Goal: Find specific page/section: Find specific page/section

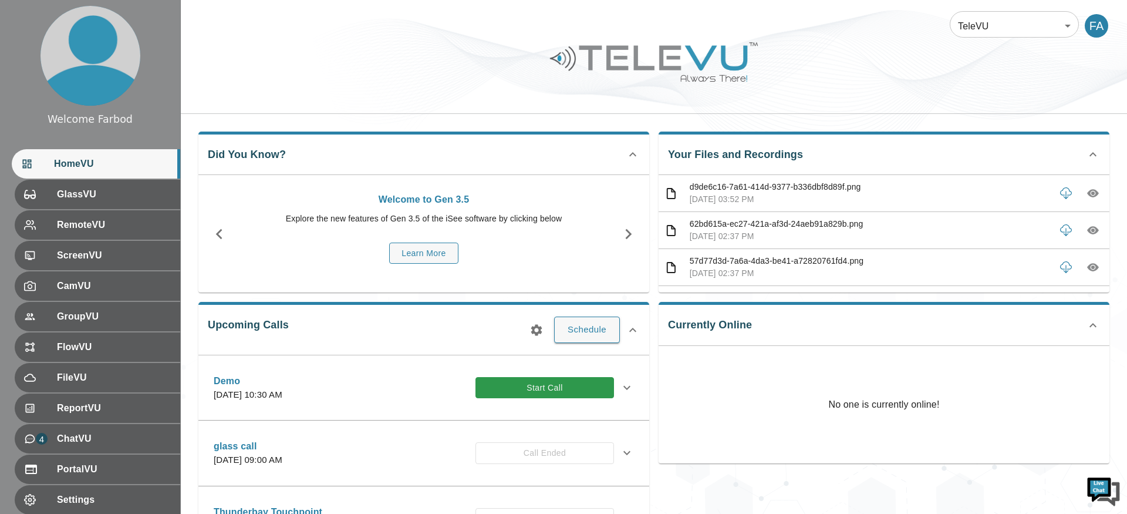
click at [986, 31] on body "Welcome Farbod HomeVU GlassVU RemoteVU ScreenVU CamVU GroupVU FlowVU FileVU Rep…" at bounding box center [563, 381] width 1127 height 763
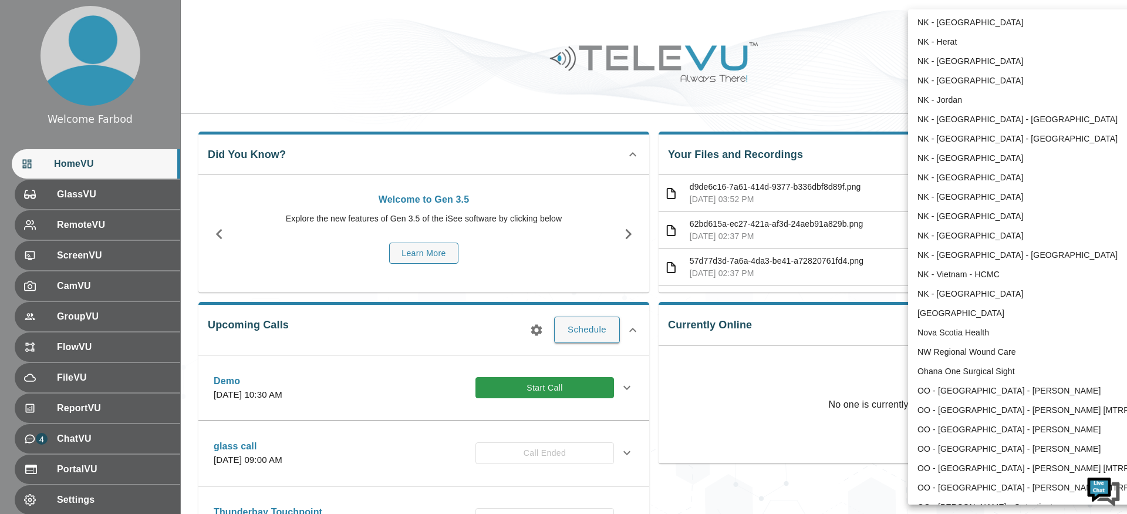
scroll to position [860, 0]
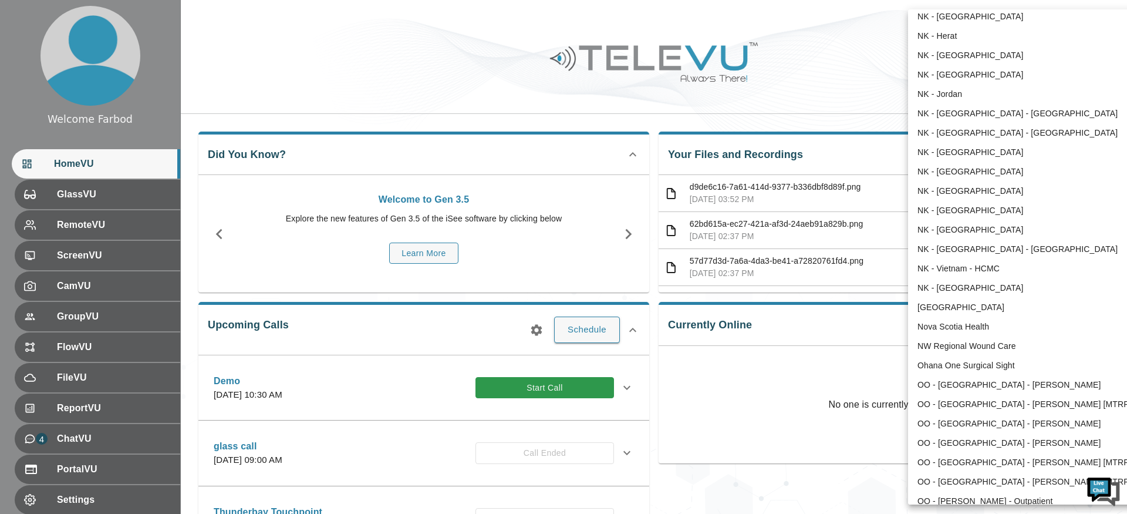
click at [980, 325] on li "Nova Scotia Health" at bounding box center [1030, 326] width 244 height 19
type input "208"
